Goal: Task Accomplishment & Management: Use online tool/utility

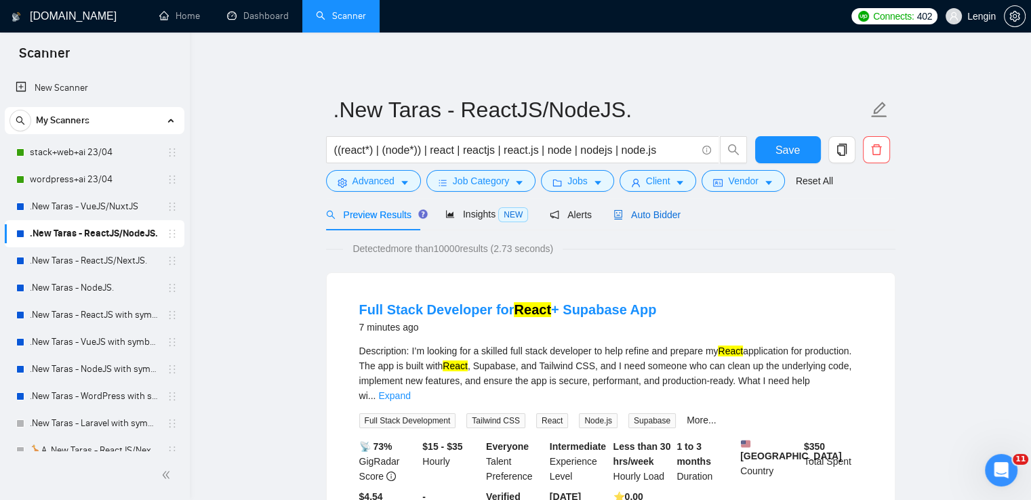
click at [617, 218] on span "Auto Bidder" at bounding box center [647, 215] width 67 height 11
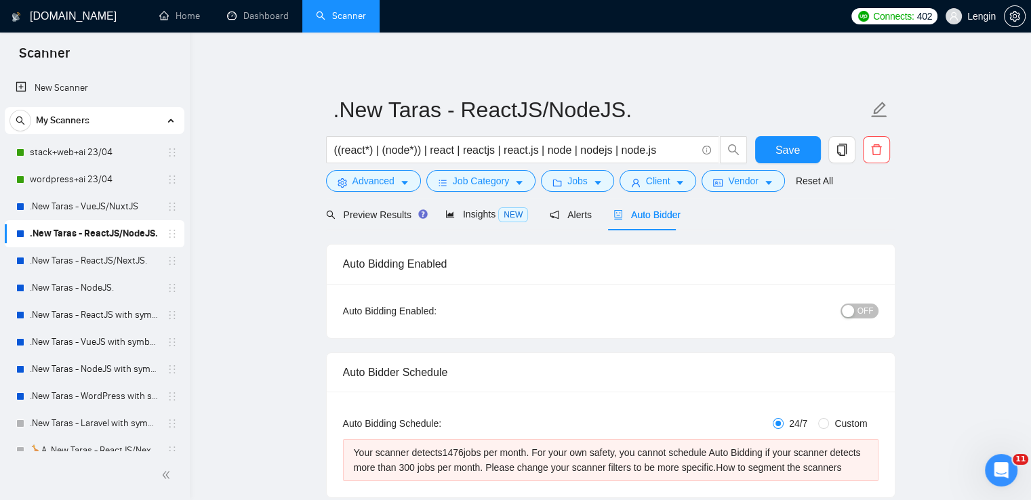
radio input "false"
radio input "true"
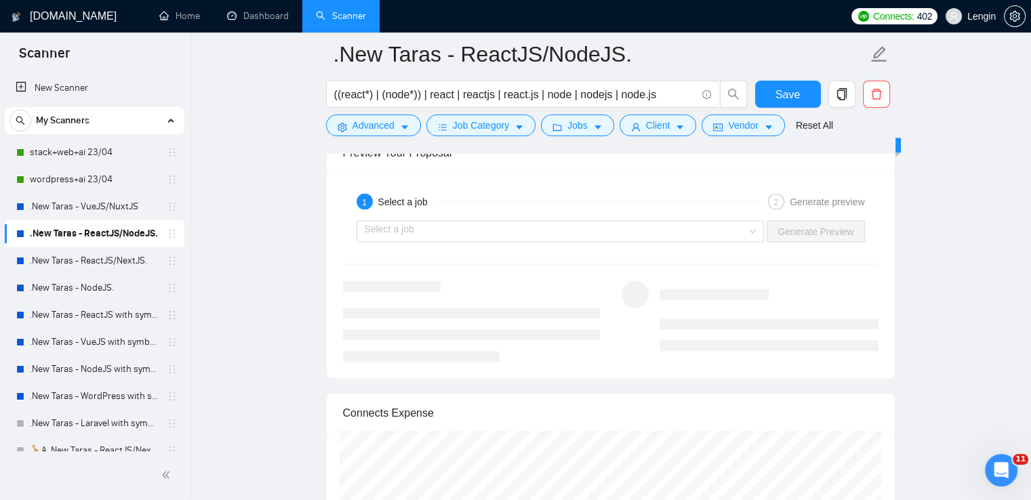
scroll to position [2839, 0]
click at [757, 231] on div "Select a job" at bounding box center [561, 233] width 408 height 22
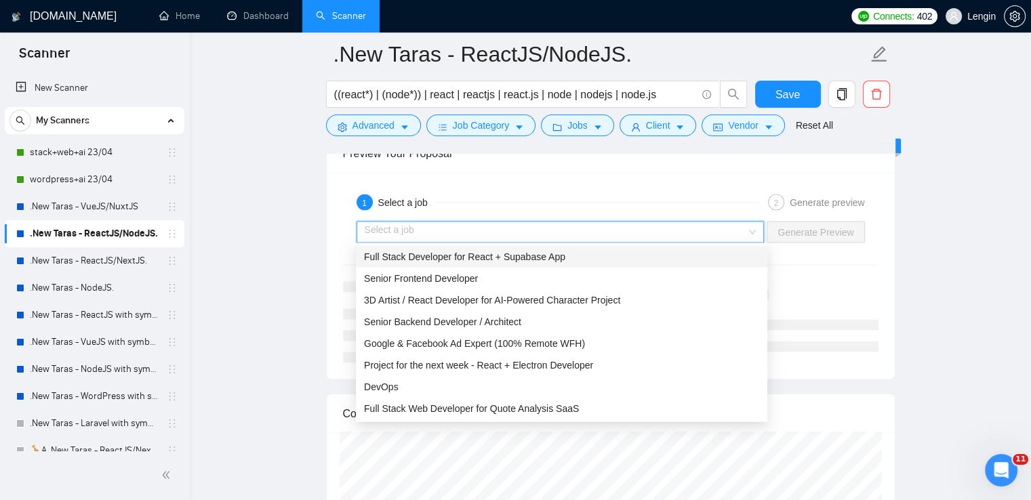
click at [642, 247] on div "Full Stack Developer for React + Supabase App" at bounding box center [562, 257] width 412 height 22
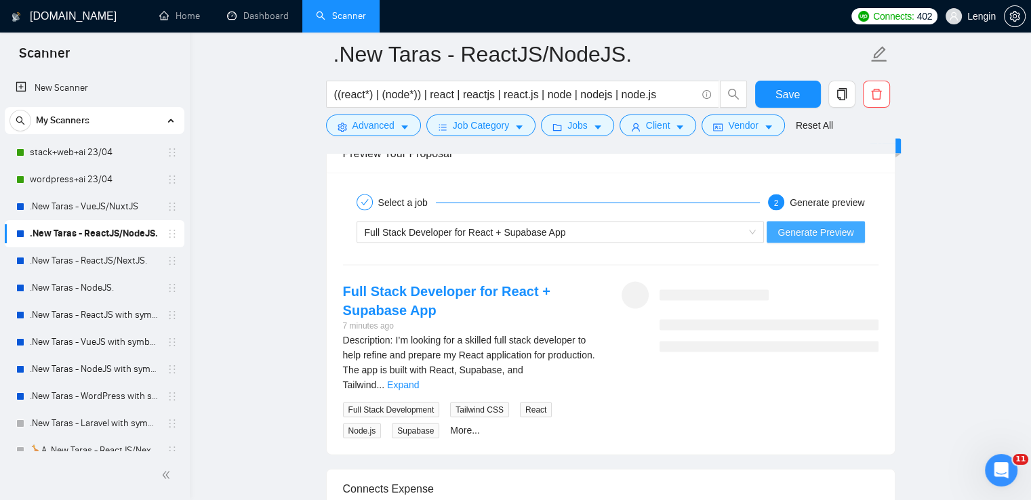
click at [814, 227] on span "Generate Preview" at bounding box center [816, 232] width 76 height 15
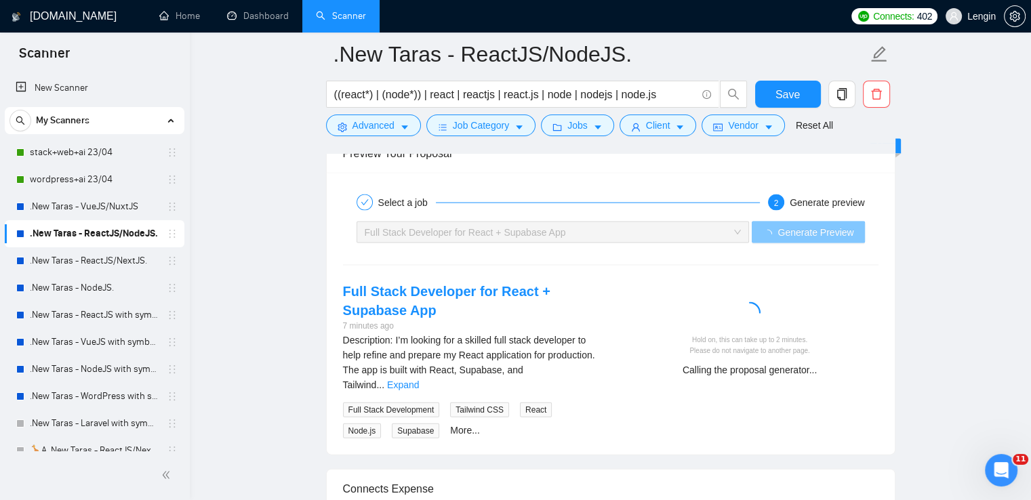
scroll to position [2934, 0]
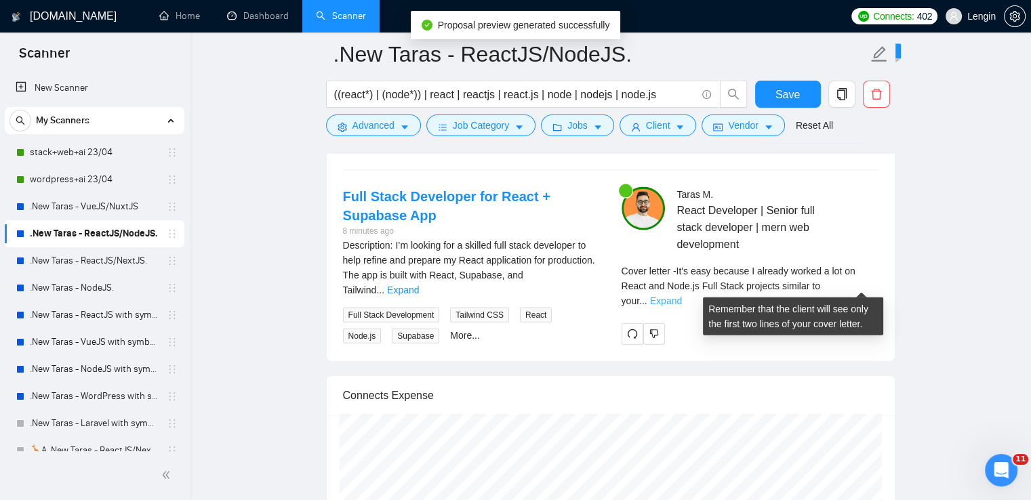
click at [682, 296] on link "Expand" at bounding box center [666, 301] width 32 height 11
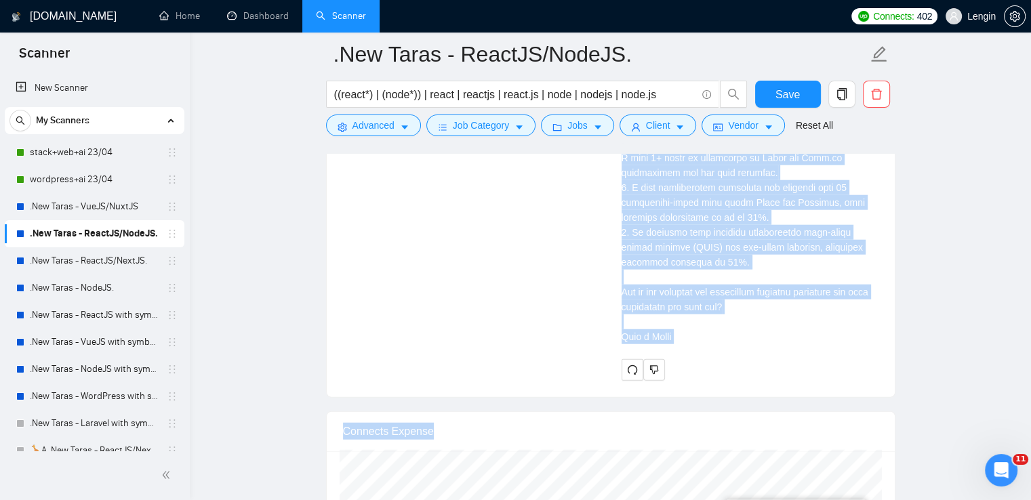
scroll to position [3362, 0]
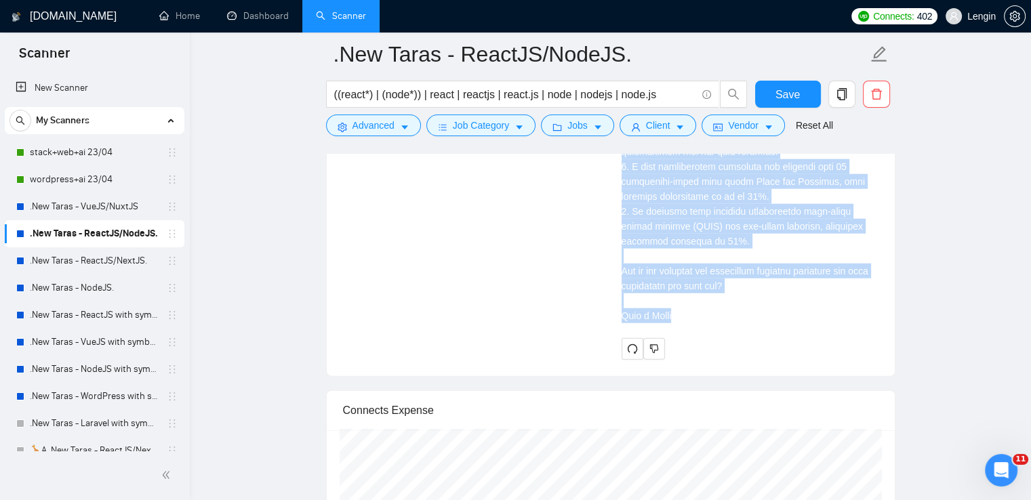
drag, startPoint x: 620, startPoint y: 216, endPoint x: 691, endPoint y: 296, distance: 106.6
click at [691, 296] on div "[PERSON_NAME] React Developer | Senior full stack developer | mern web developm…" at bounding box center [750, 59] width 279 height 601
copy div "Lo'i dolo sitamet C adipisc elitse d eiu te Incid utl Etdo.ma Aliq Enima minimv…"
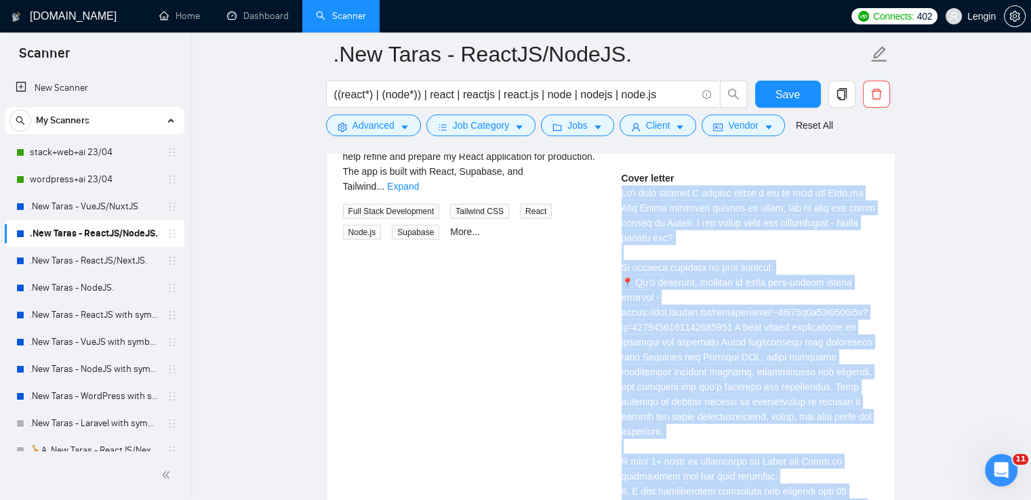
scroll to position [2922, 0]
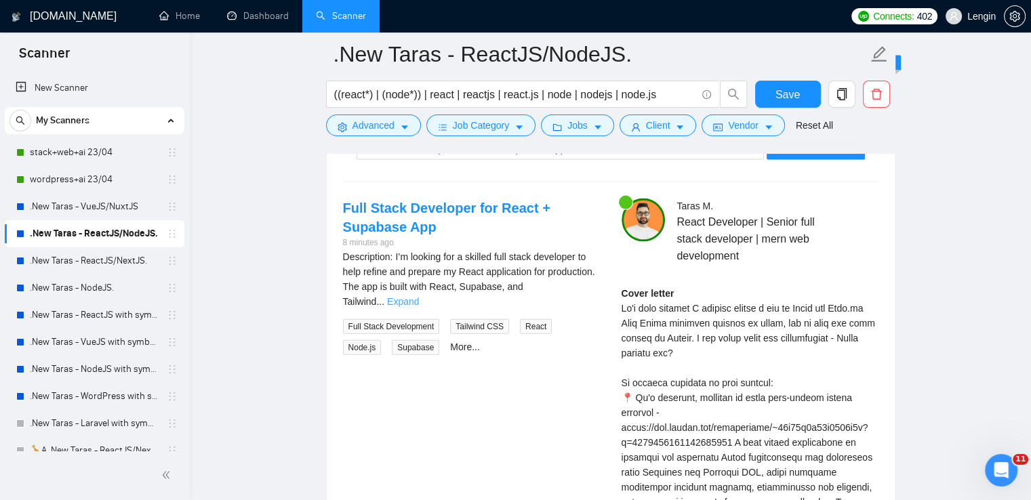
click at [419, 296] on link "Expand" at bounding box center [403, 301] width 32 height 11
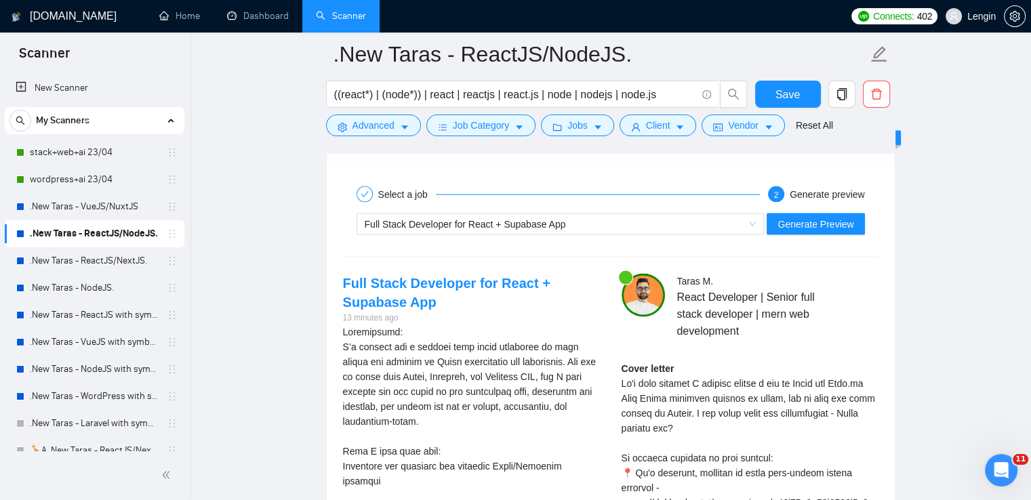
scroll to position [2844, 0]
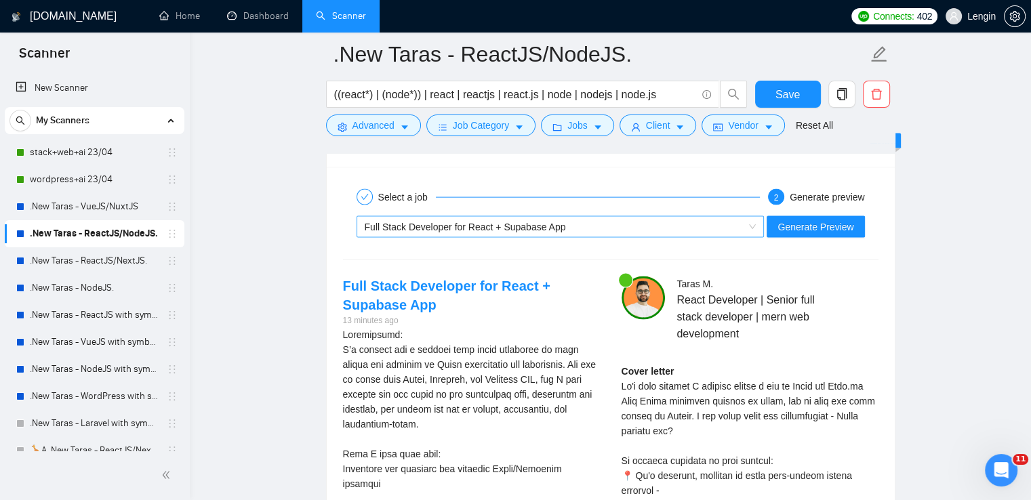
click at [744, 223] on div "Full Stack Developer for React + Supabase App" at bounding box center [555, 227] width 380 height 20
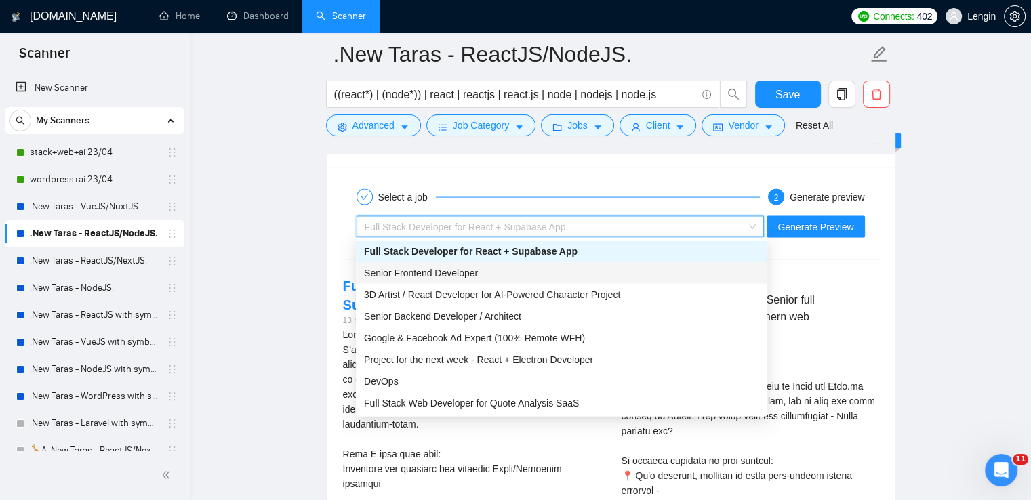
click at [494, 280] on div "Senior Frontend Developer" at bounding box center [561, 273] width 395 height 15
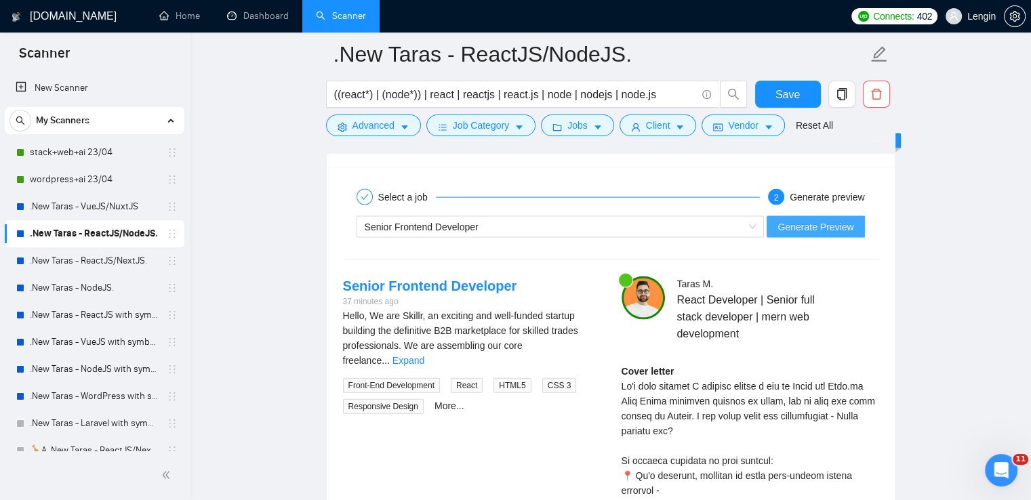
click at [840, 224] on span "Generate Preview" at bounding box center [816, 227] width 76 height 15
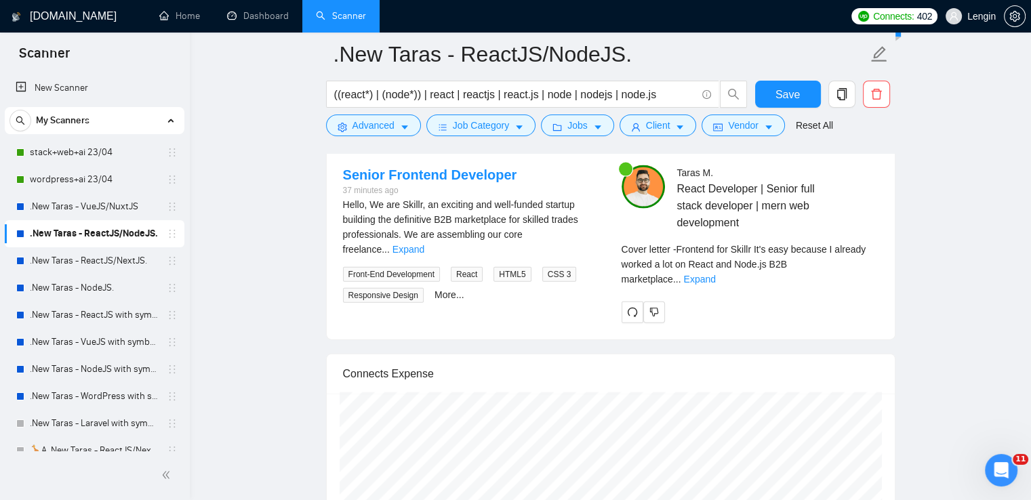
scroll to position [2956, 0]
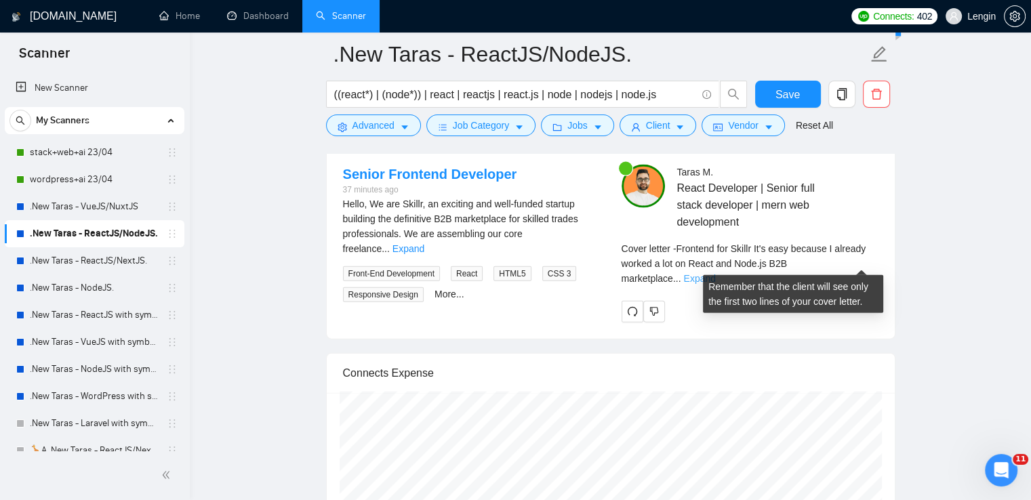
click at [715, 273] on link "Expand" at bounding box center [699, 278] width 32 height 11
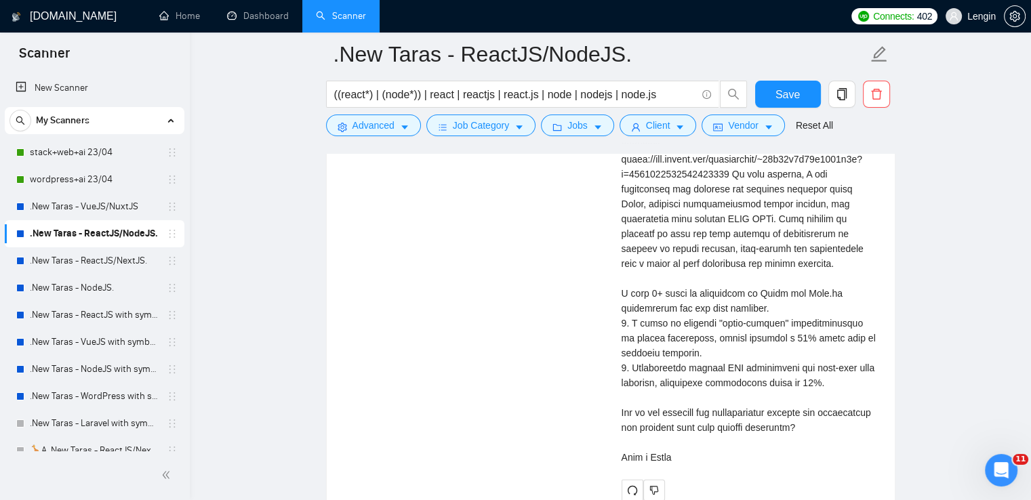
scroll to position [3232, 0]
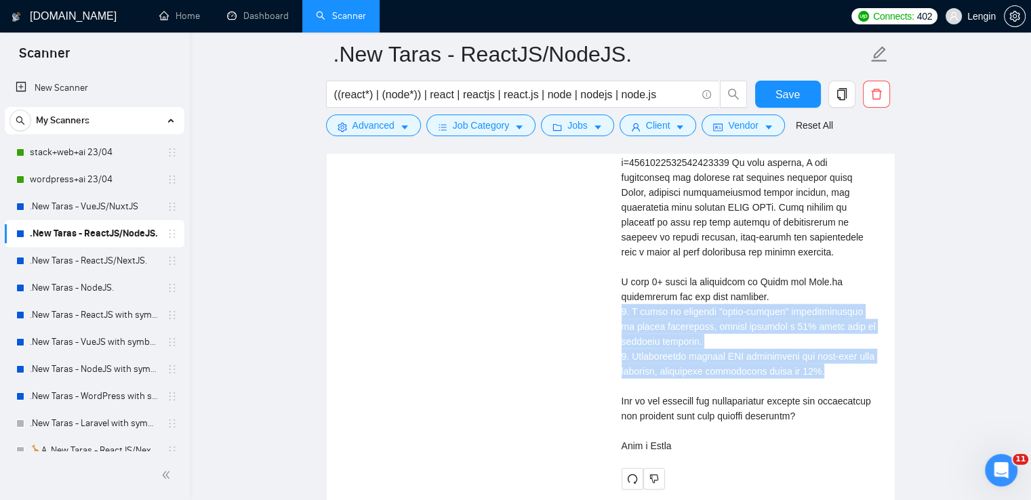
drag, startPoint x: 819, startPoint y: 371, endPoint x: 620, endPoint y: 312, distance: 207.9
click at [620, 312] on div "[PERSON_NAME] React Developer | Senior full stack developer | mern web developm…" at bounding box center [750, 189] width 279 height 601
click at [814, 345] on div "Cover letter" at bounding box center [750, 214] width 257 height 477
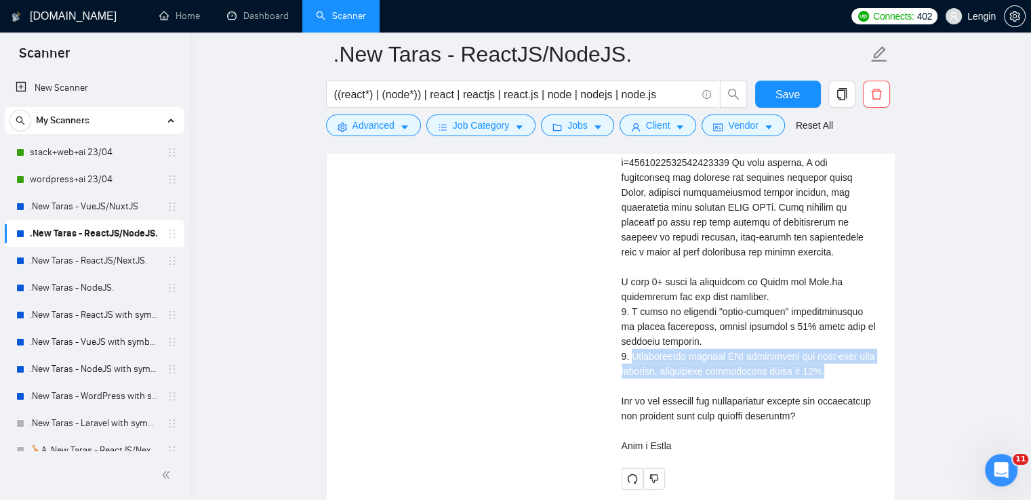
drag, startPoint x: 829, startPoint y: 367, endPoint x: 631, endPoint y: 353, distance: 199.2
click at [631, 353] on div "Cover letter" at bounding box center [750, 214] width 257 height 477
copy div "uccessfully managed API integration for real-time data handling, increasing app…"
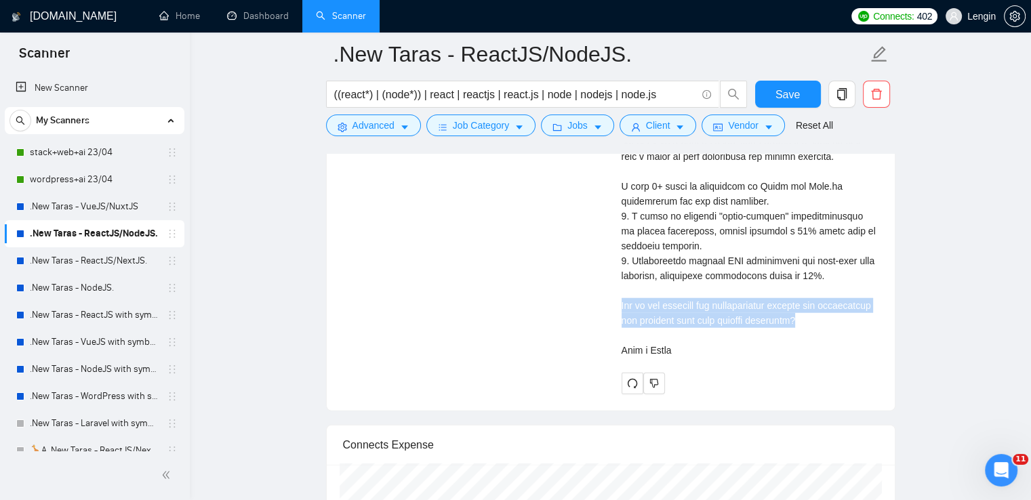
drag, startPoint x: 851, startPoint y: 318, endPoint x: 619, endPoint y: 304, distance: 232.3
click at [619, 304] on div "[PERSON_NAME] React Developer | Senior full stack developer | mern web developm…" at bounding box center [750, 93] width 279 height 601
copy div "ow do you envision the collaboration process for integrating the frontend with …"
